Goal: Obtain resource: Download file/media

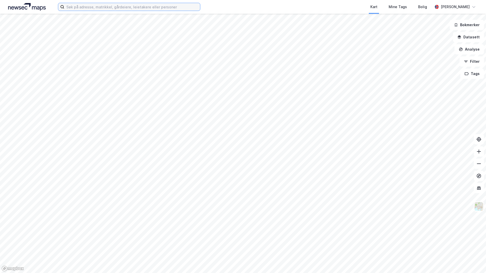
click at [108, 8] on input at bounding box center [132, 7] width 136 height 8
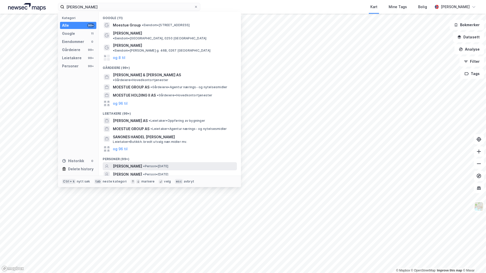
click at [160, 164] on span "• Person • [DATE]" at bounding box center [155, 166] width 25 height 4
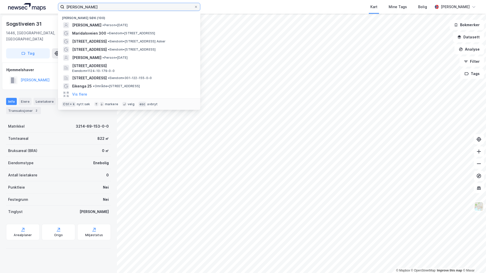
drag, startPoint x: 81, startPoint y: 6, endPoint x: -1, endPoint y: 5, distance: 82.0
click at [0, 5] on html "[PERSON_NAME] Nylige søk (100) [PERSON_NAME] • [DATE] Maridalsveien 300 • Eiend…" at bounding box center [243, 136] width 486 height 273
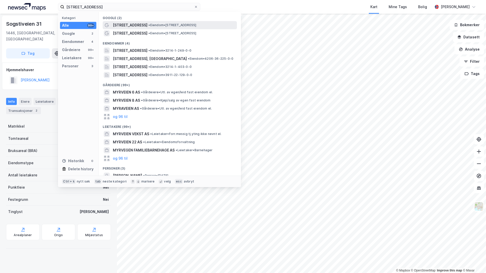
click at [159, 23] on span "• Eiendom • [STREET_ADDRESS]" at bounding box center [172, 25] width 48 height 4
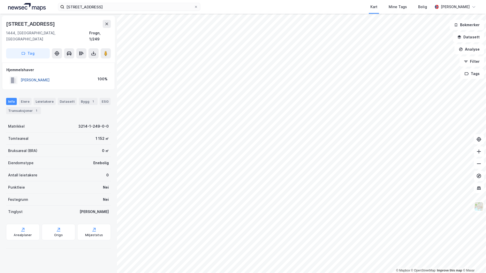
click at [0, 0] on button "[PERSON_NAME]" at bounding box center [0, 0] width 0 height 0
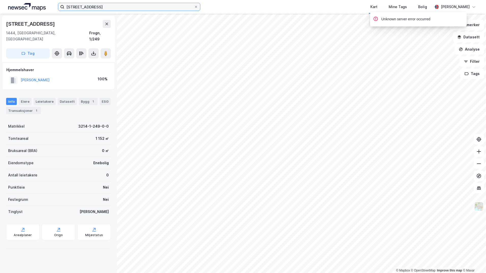
click at [129, 7] on input "[STREET_ADDRESS]" at bounding box center [129, 7] width 130 height 8
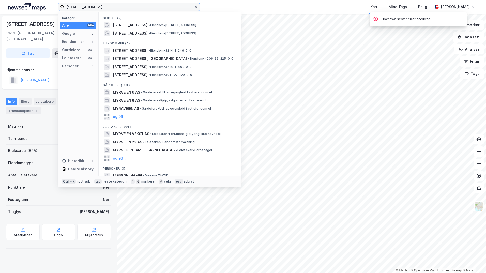
click at [129, 7] on input "[STREET_ADDRESS]" at bounding box center [129, 7] width 130 height 8
paste input "[STREET_ADDRESS]"
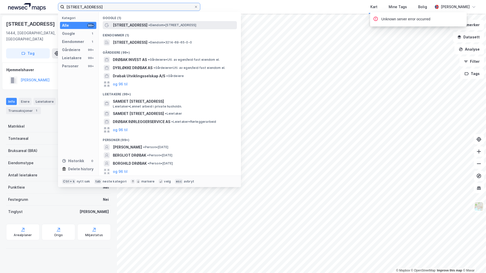
type input "[STREET_ADDRESS]"
click at [133, 23] on span "[STREET_ADDRESS]" at bounding box center [130, 25] width 35 height 6
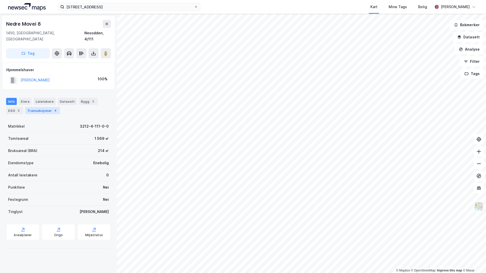
click at [42, 107] on div "Transaksjoner 4" at bounding box center [42, 110] width 35 height 7
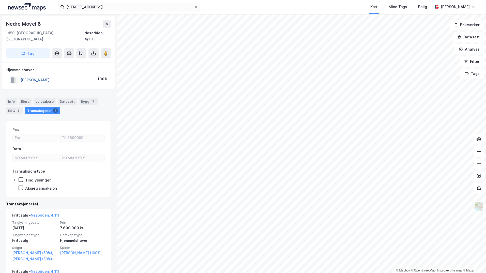
click at [0, 0] on button "[PERSON_NAME]" at bounding box center [0, 0] width 0 height 0
click at [478, 207] on img at bounding box center [479, 206] width 10 height 10
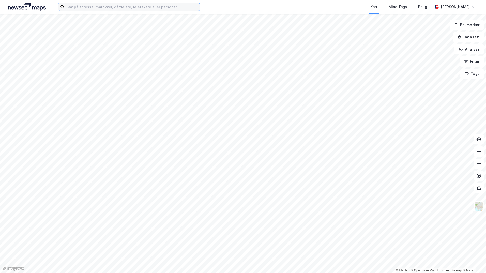
click at [120, 7] on input at bounding box center [132, 7] width 136 height 8
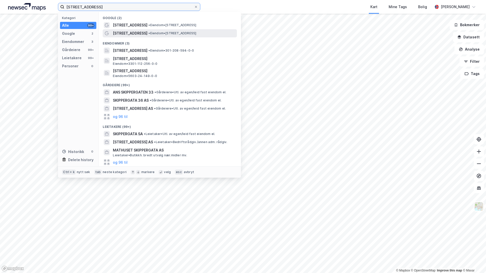
type input "skippergata 33"
click at [157, 33] on span "• Eiendom • Skippergata 33, 0154 Oslo" at bounding box center [172, 33] width 48 height 4
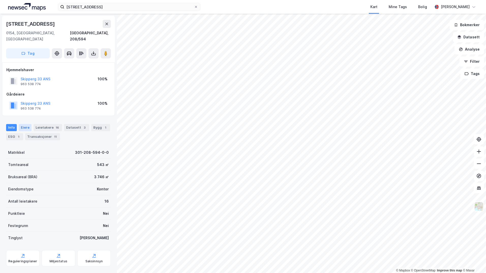
click at [25, 124] on div "Eiere" at bounding box center [25, 127] width 13 height 7
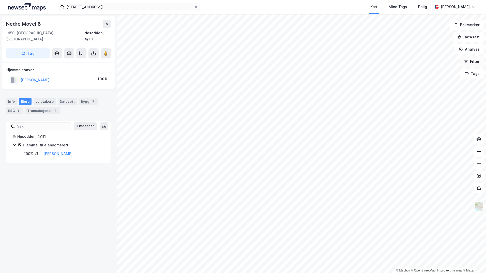
click at [478, 62] on button "Filter" at bounding box center [471, 61] width 24 height 10
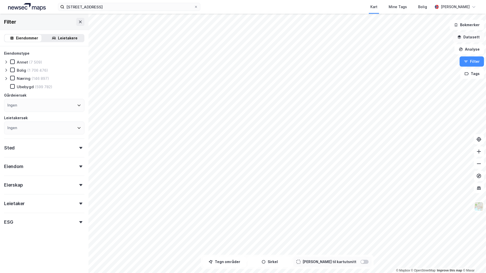
click at [471, 36] on button "Datasett" at bounding box center [468, 37] width 31 height 10
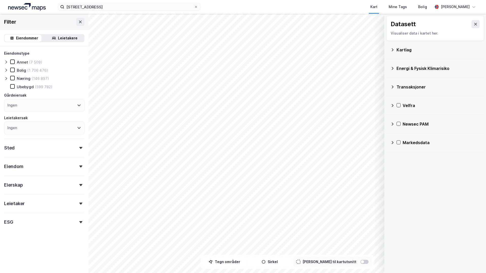
click at [392, 49] on icon at bounding box center [392, 49] width 2 height 3
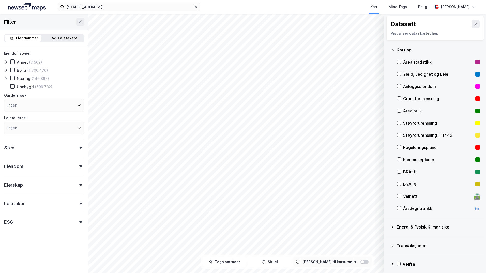
click at [400, 145] on div "Reguleringsplaner" at bounding box center [438, 147] width 83 height 12
click at [399, 148] on icon at bounding box center [399, 147] width 4 height 4
click at [399, 158] on icon at bounding box center [399, 159] width 4 height 4
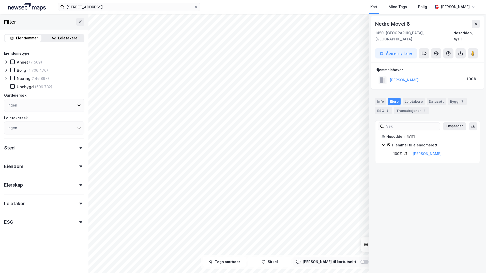
click at [76, 162] on div "Eiendom" at bounding box center [44, 164] width 80 height 14
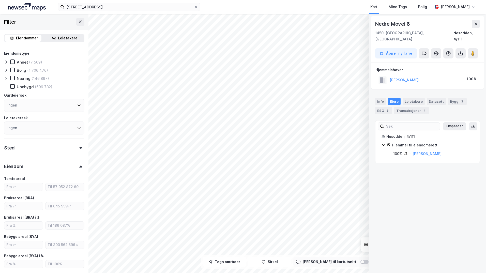
click at [76, 162] on div "Eiendom" at bounding box center [44, 164] width 80 height 14
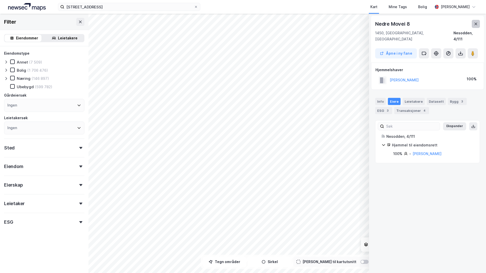
click at [474, 25] on icon at bounding box center [475, 24] width 4 height 4
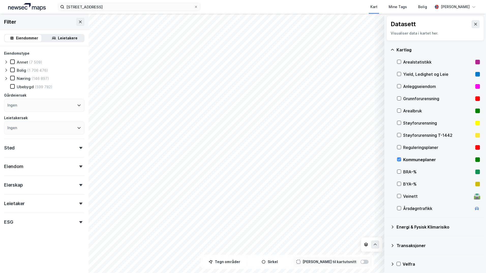
click at [403, 159] on div "Kommuneplaner" at bounding box center [438, 159] width 70 height 6
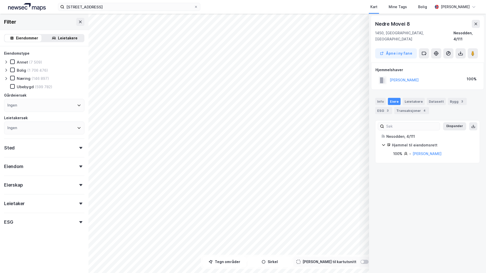
click at [72, 21] on div "Filter" at bounding box center [44, 22] width 88 height 16
click at [78, 22] on icon at bounding box center [80, 22] width 4 height 4
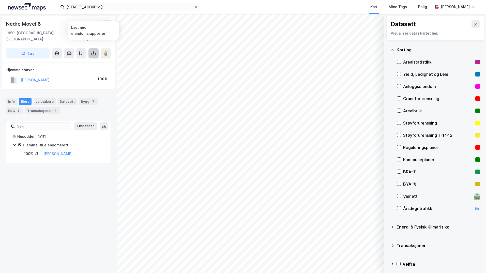
click at [96, 53] on icon at bounding box center [93, 54] width 4 height 2
click at [89, 59] on div "Last ned grunnbok" at bounding box center [71, 63] width 54 height 8
